Goal: Information Seeking & Learning: Check status

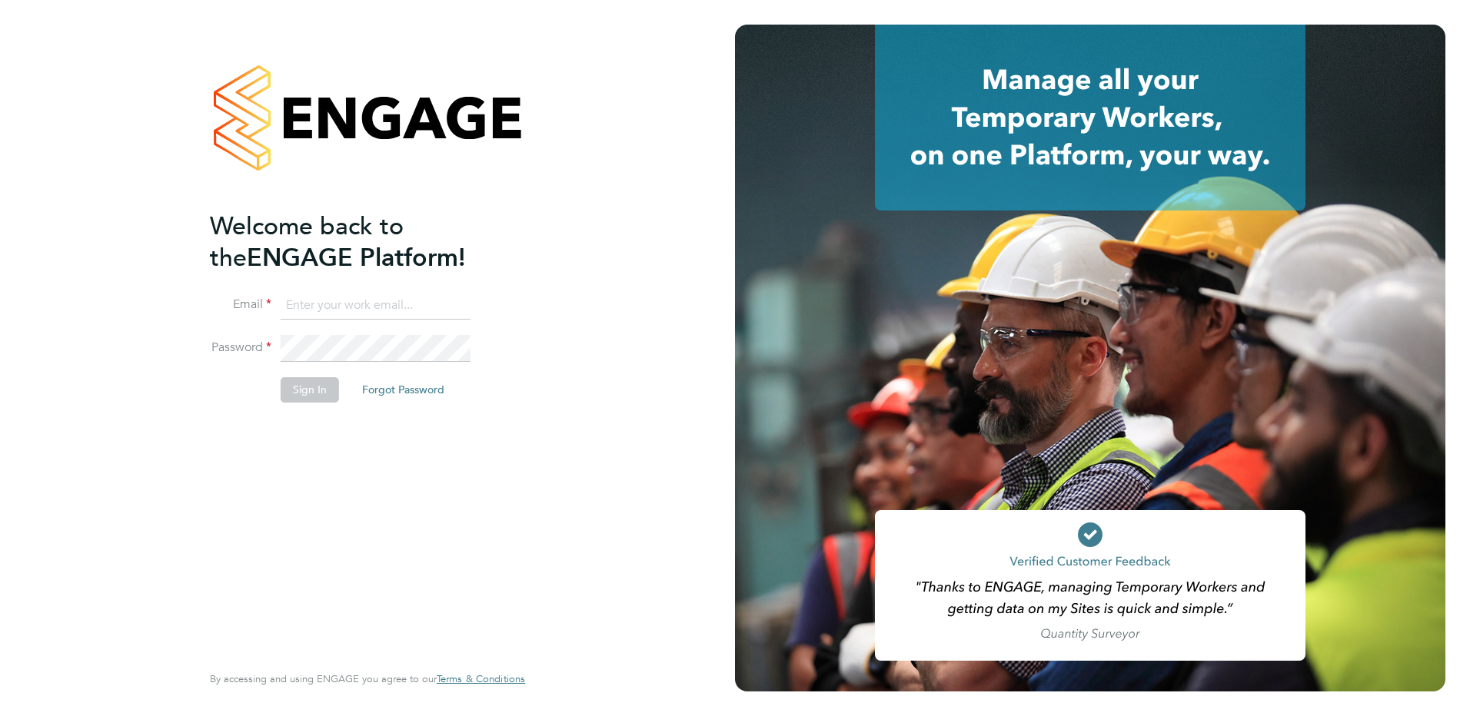
click at [354, 304] on input at bounding box center [376, 306] width 190 height 28
type input "karen.marcelline@ncclondon.ac.uk"
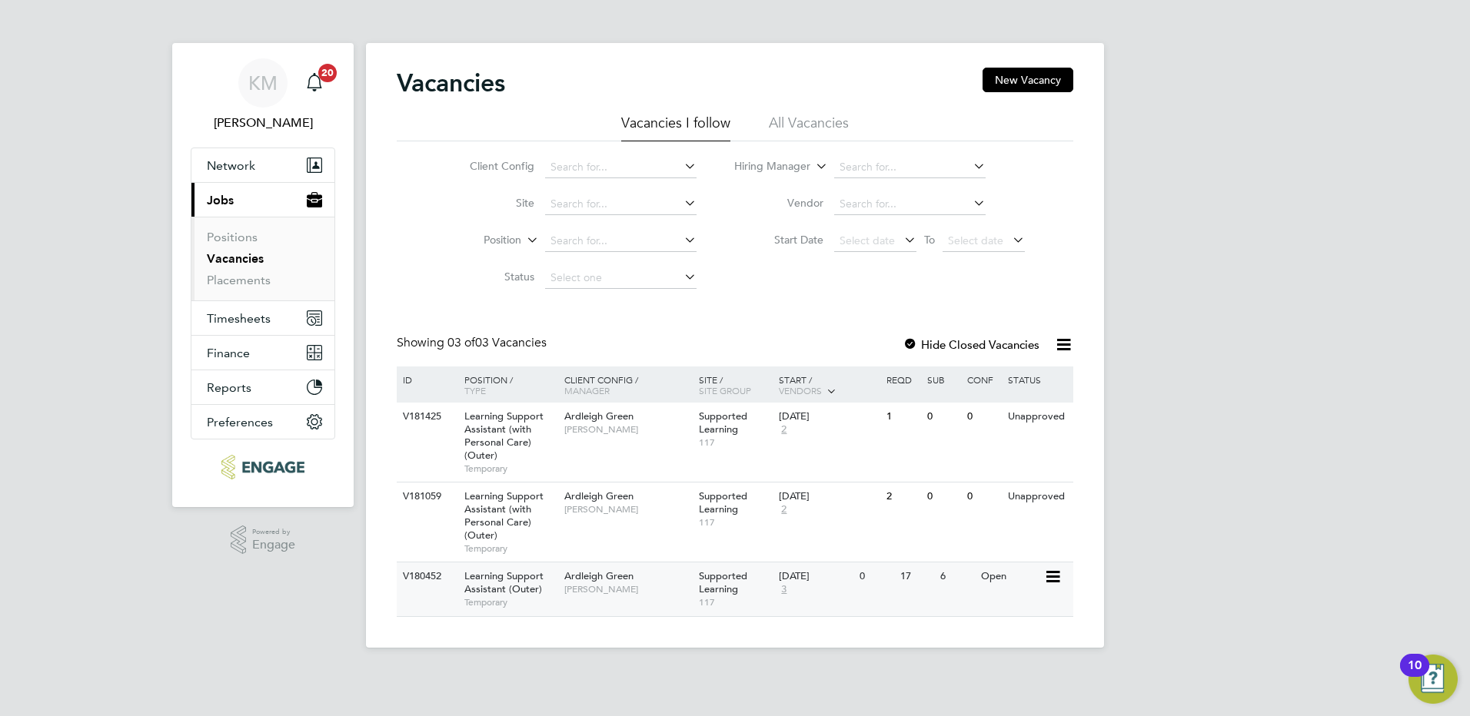
click at [1052, 576] on icon at bounding box center [1051, 577] width 15 height 18
click at [1005, 606] on li "View Details" at bounding box center [1013, 613] width 89 height 22
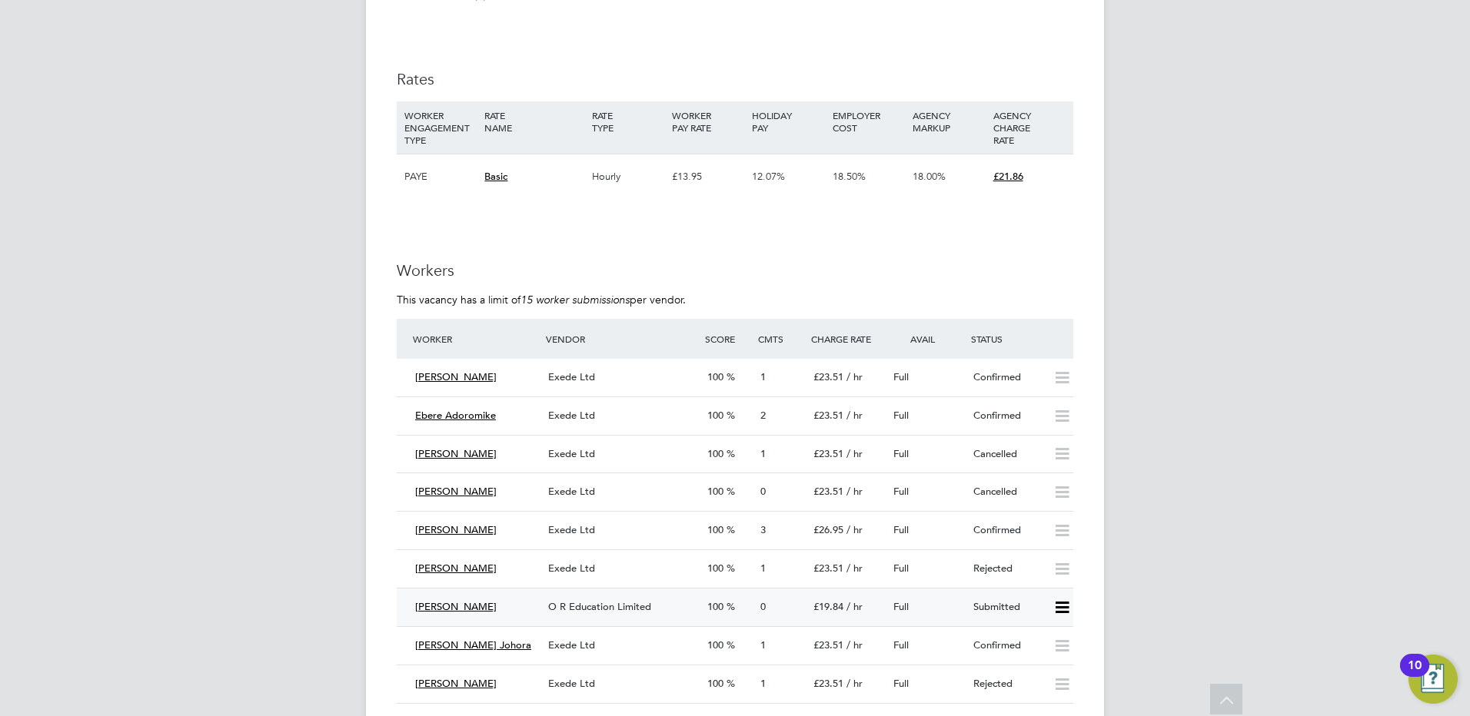
click at [1063, 606] on icon at bounding box center [1061, 608] width 19 height 12
click at [603, 603] on span "O R Education Limited" at bounding box center [599, 606] width 103 height 13
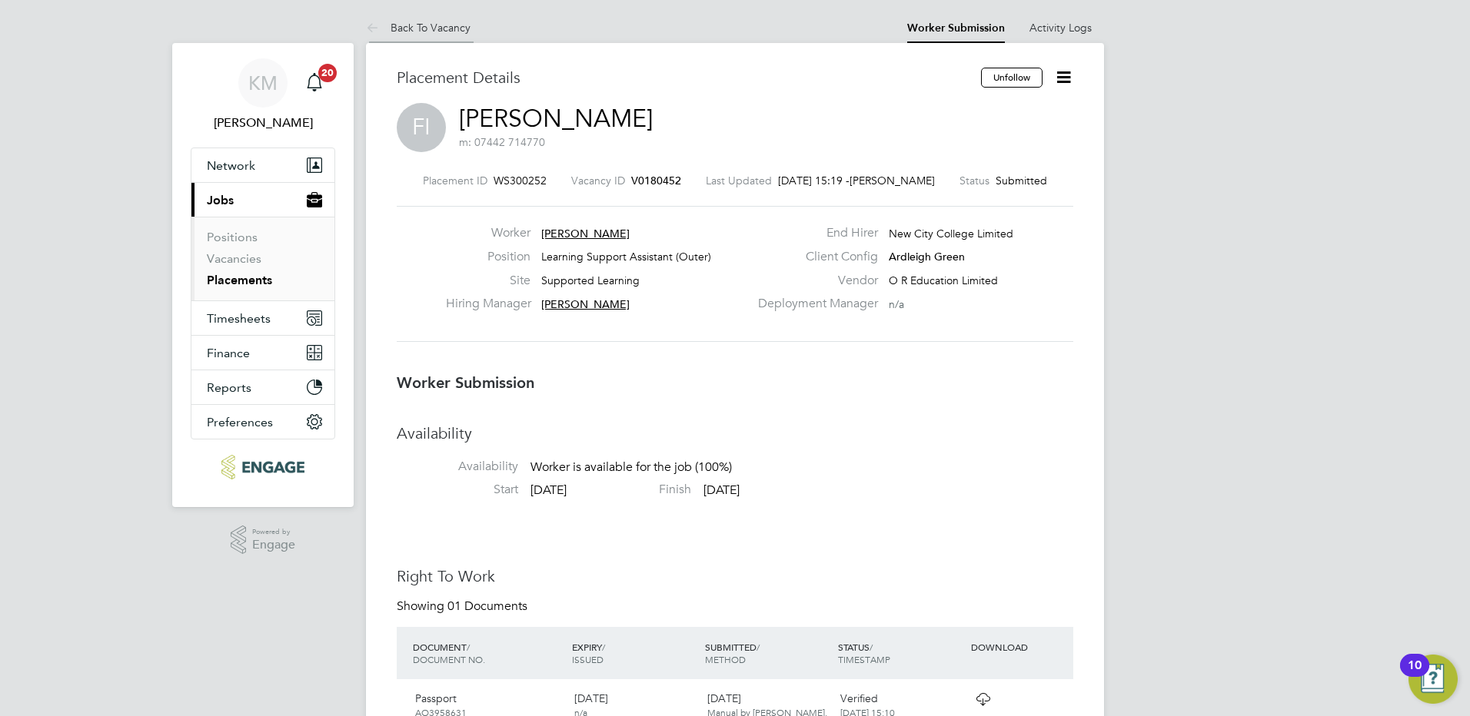
click at [402, 22] on link "Back To Vacancy" at bounding box center [418, 28] width 105 height 14
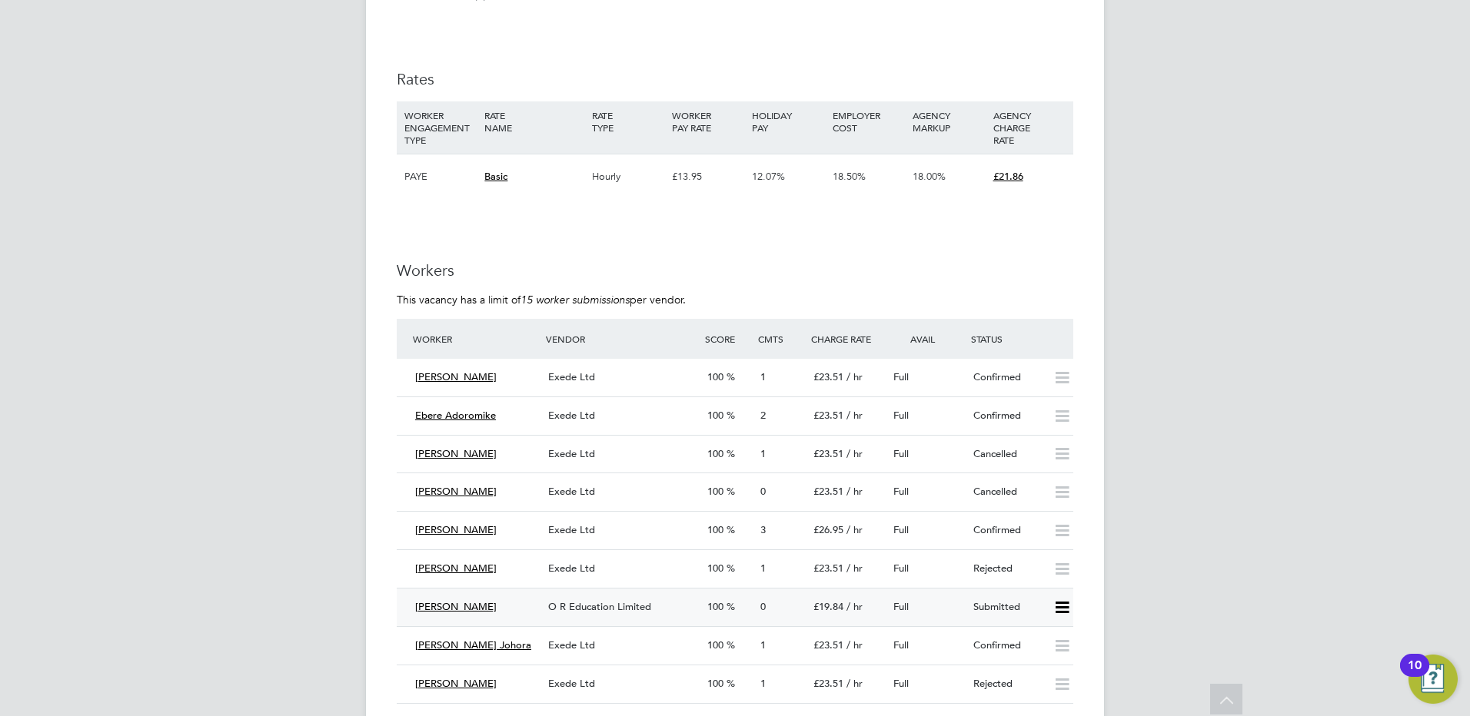
click at [586, 600] on span "O R Education Limited" at bounding box center [599, 606] width 103 height 13
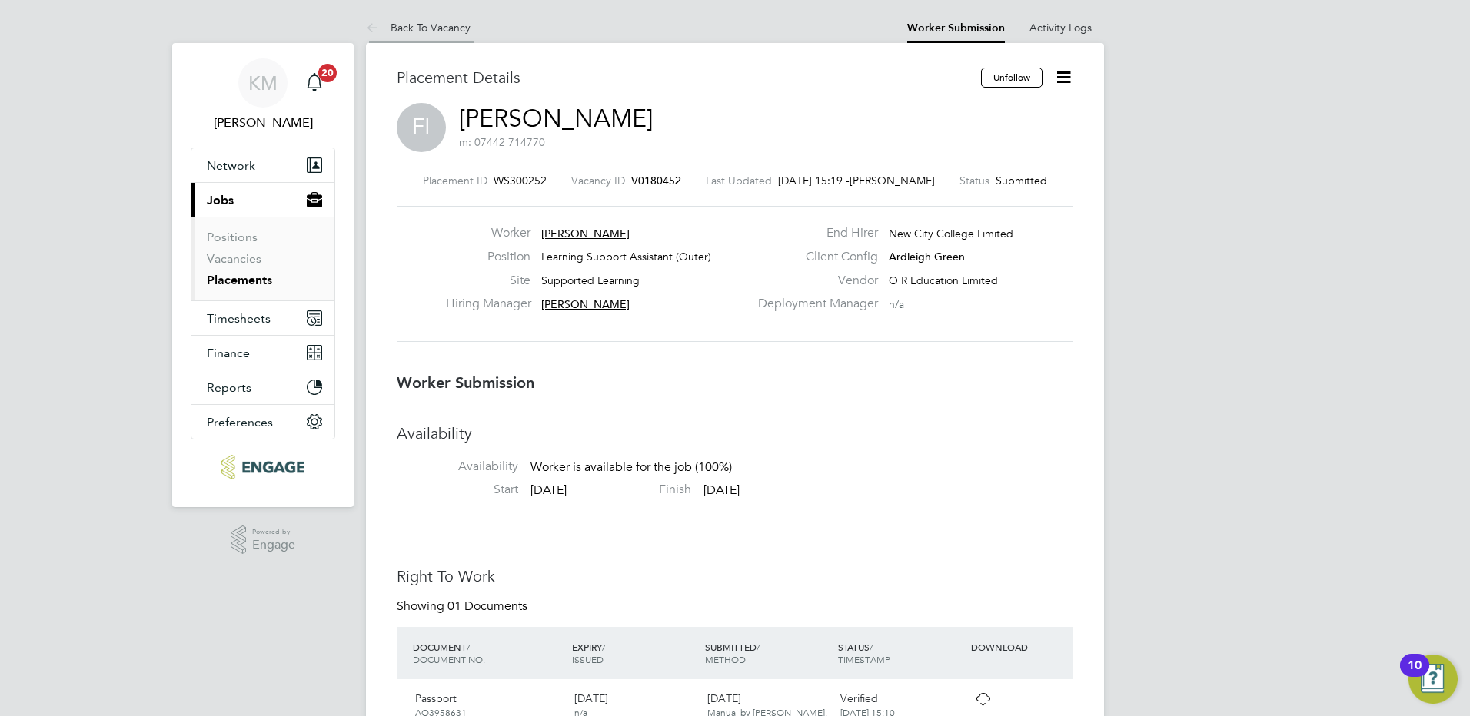
click at [420, 18] on li "Back To Vacancy" at bounding box center [418, 27] width 105 height 31
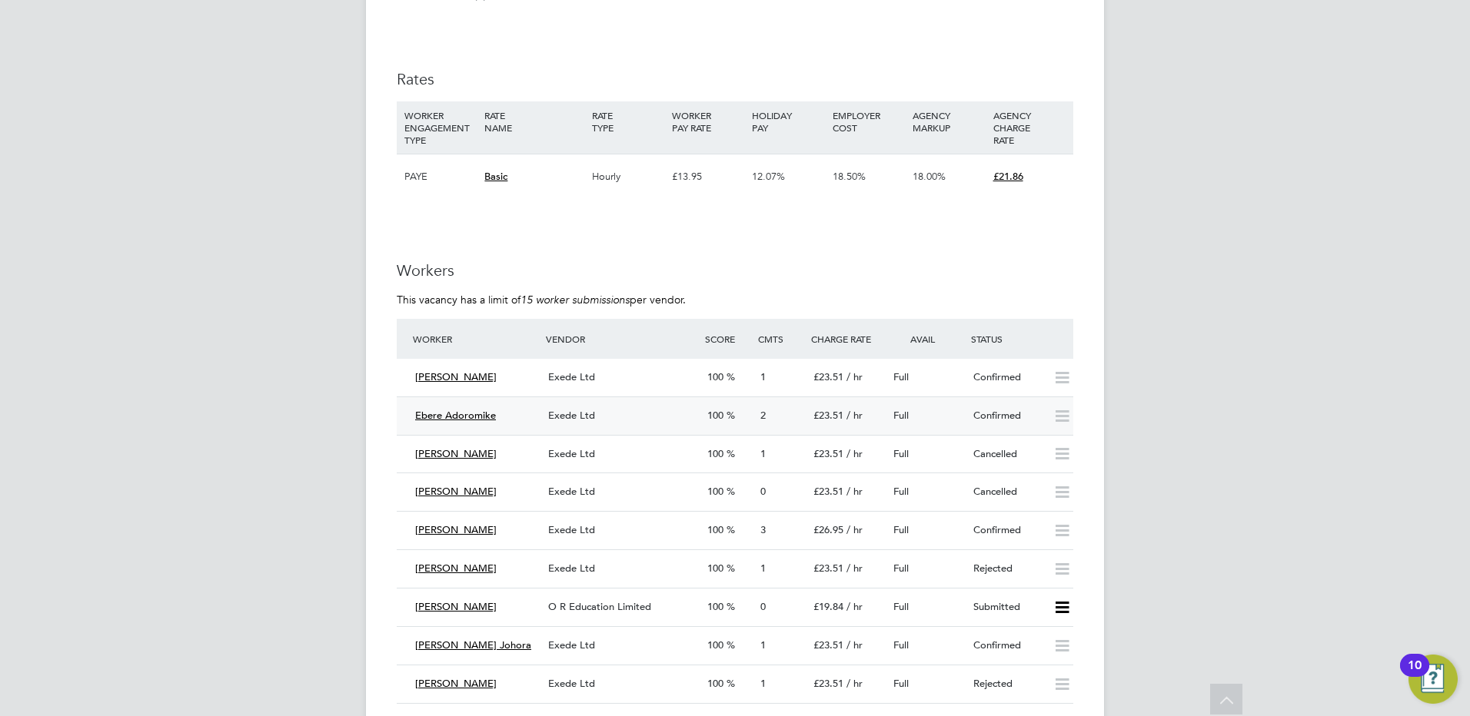
click at [987, 411] on div "Confirmed" at bounding box center [1007, 416] width 80 height 25
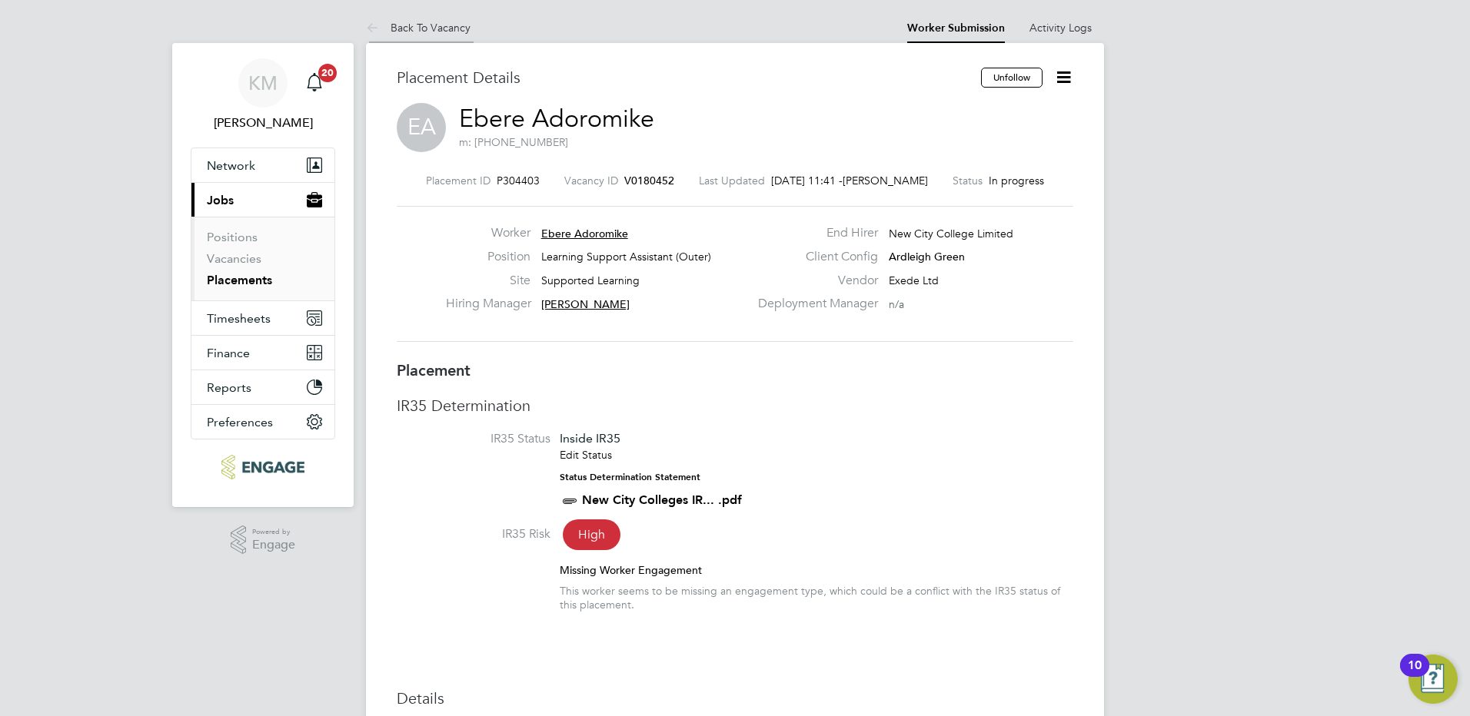
click at [436, 25] on link "Back To Vacancy" at bounding box center [418, 28] width 105 height 14
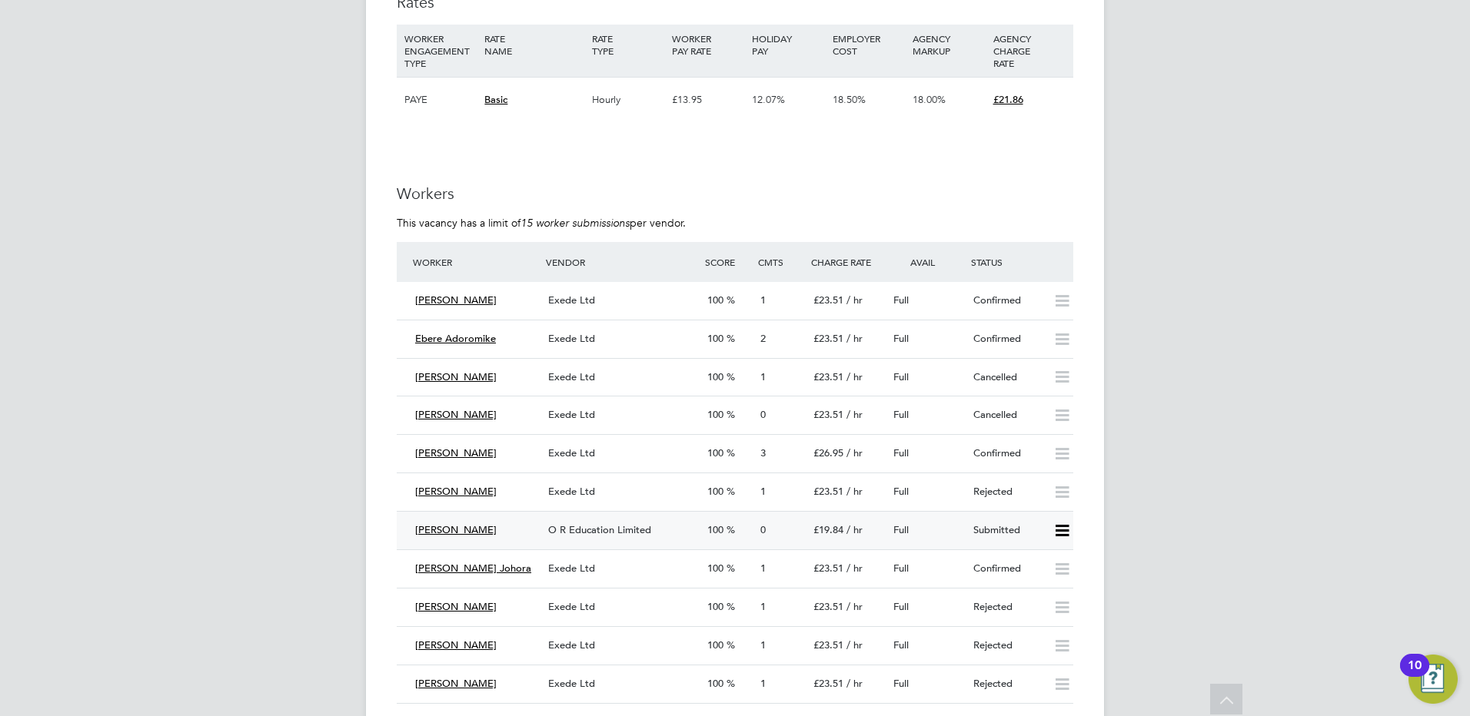
click at [983, 533] on div "Submitted" at bounding box center [1007, 530] width 80 height 25
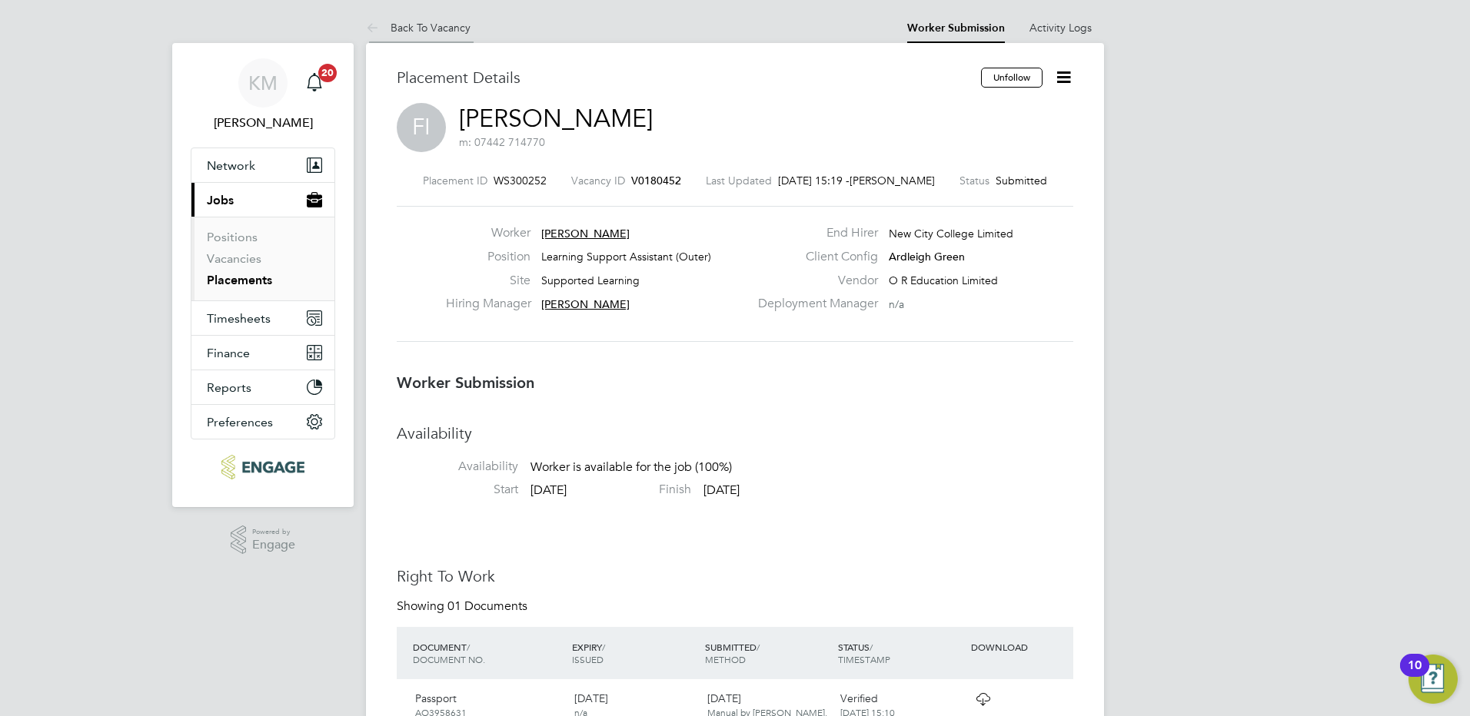
click at [412, 28] on link "Back To Vacancy" at bounding box center [418, 28] width 105 height 14
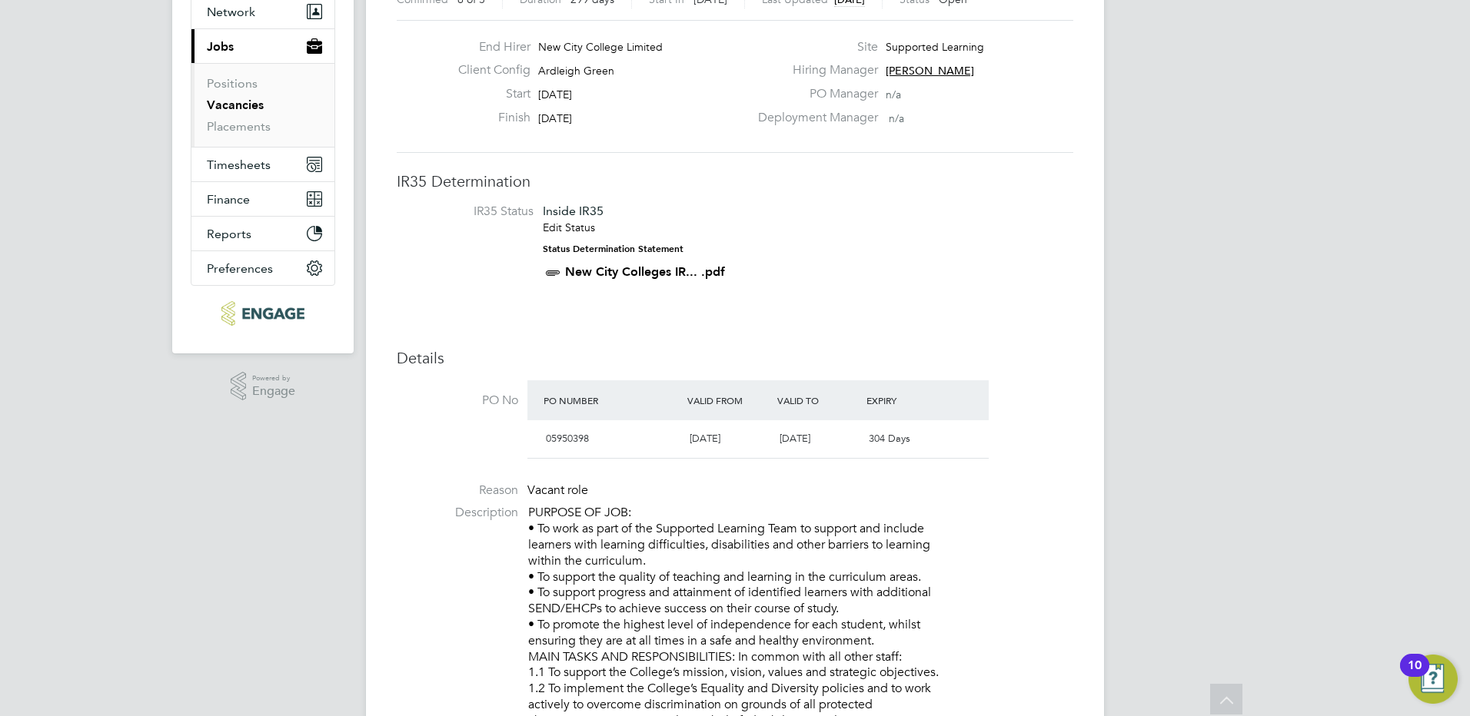
click at [613, 271] on link "New City Colleges IR... .pdf" at bounding box center [645, 271] width 160 height 15
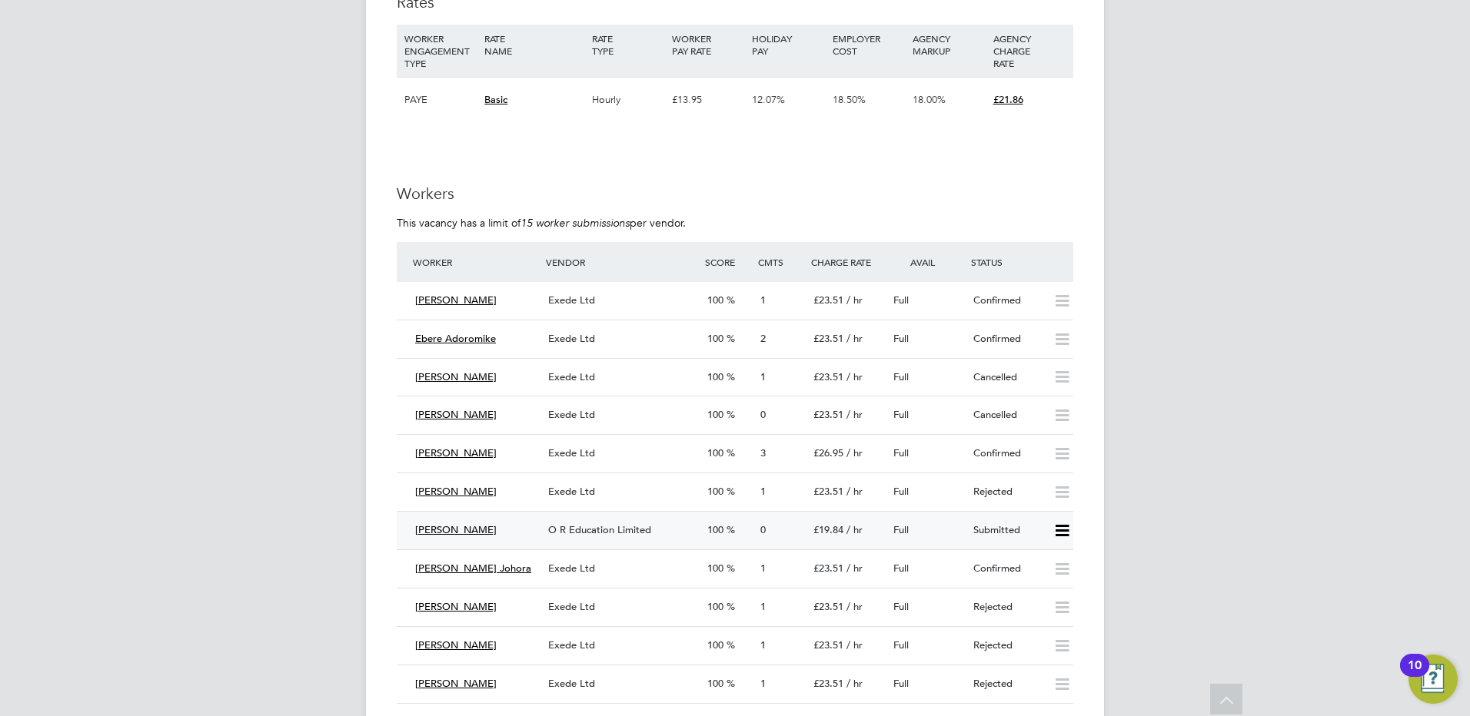
click at [472, 529] on span "Fahima Ibrahim" at bounding box center [455, 529] width 81 height 13
click at [480, 525] on span "Fahima Ibrahim" at bounding box center [455, 529] width 81 height 13
click at [456, 528] on span "Fahima Ibrahim" at bounding box center [455, 529] width 81 height 13
click at [581, 530] on span "O R Education Limited" at bounding box center [599, 529] width 103 height 13
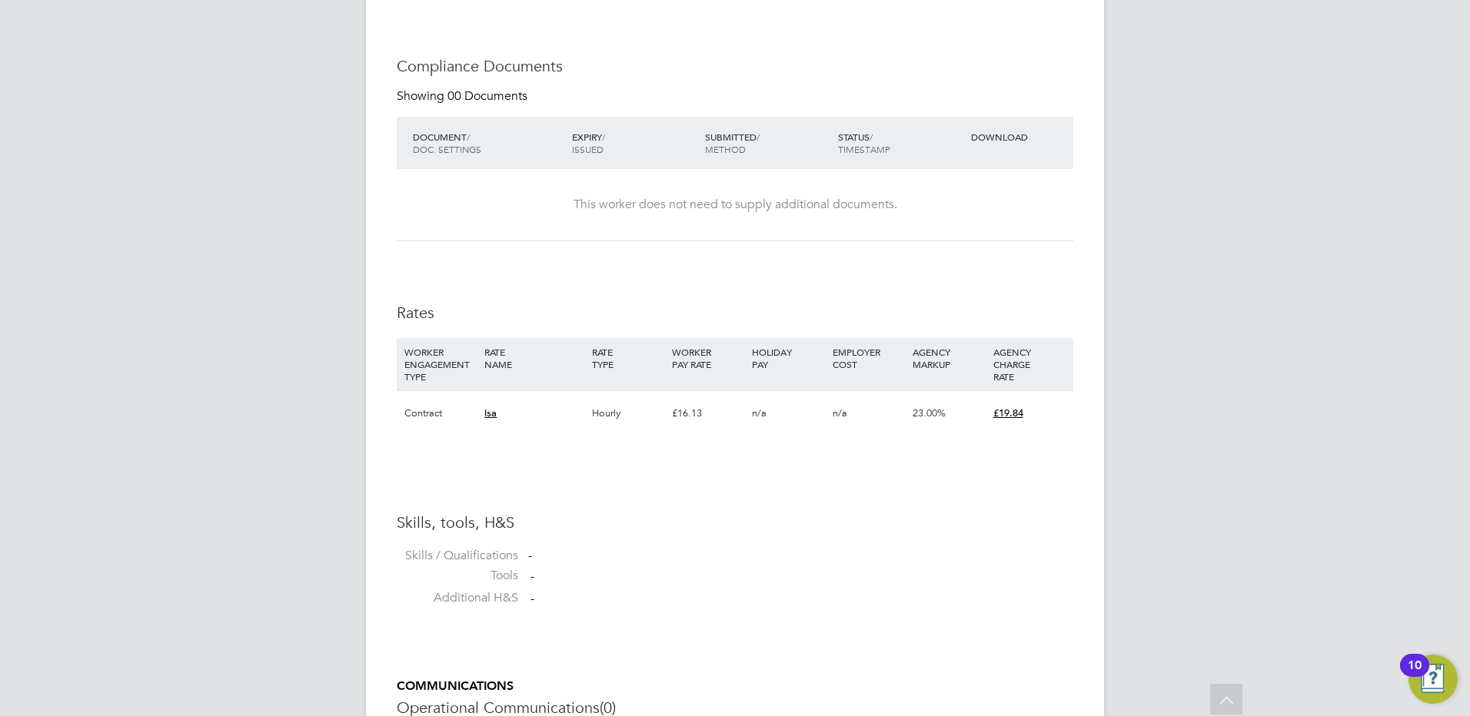
click at [490, 414] on span "lsa" at bounding box center [490, 413] width 12 height 13
